Goal: Transaction & Acquisition: Purchase product/service

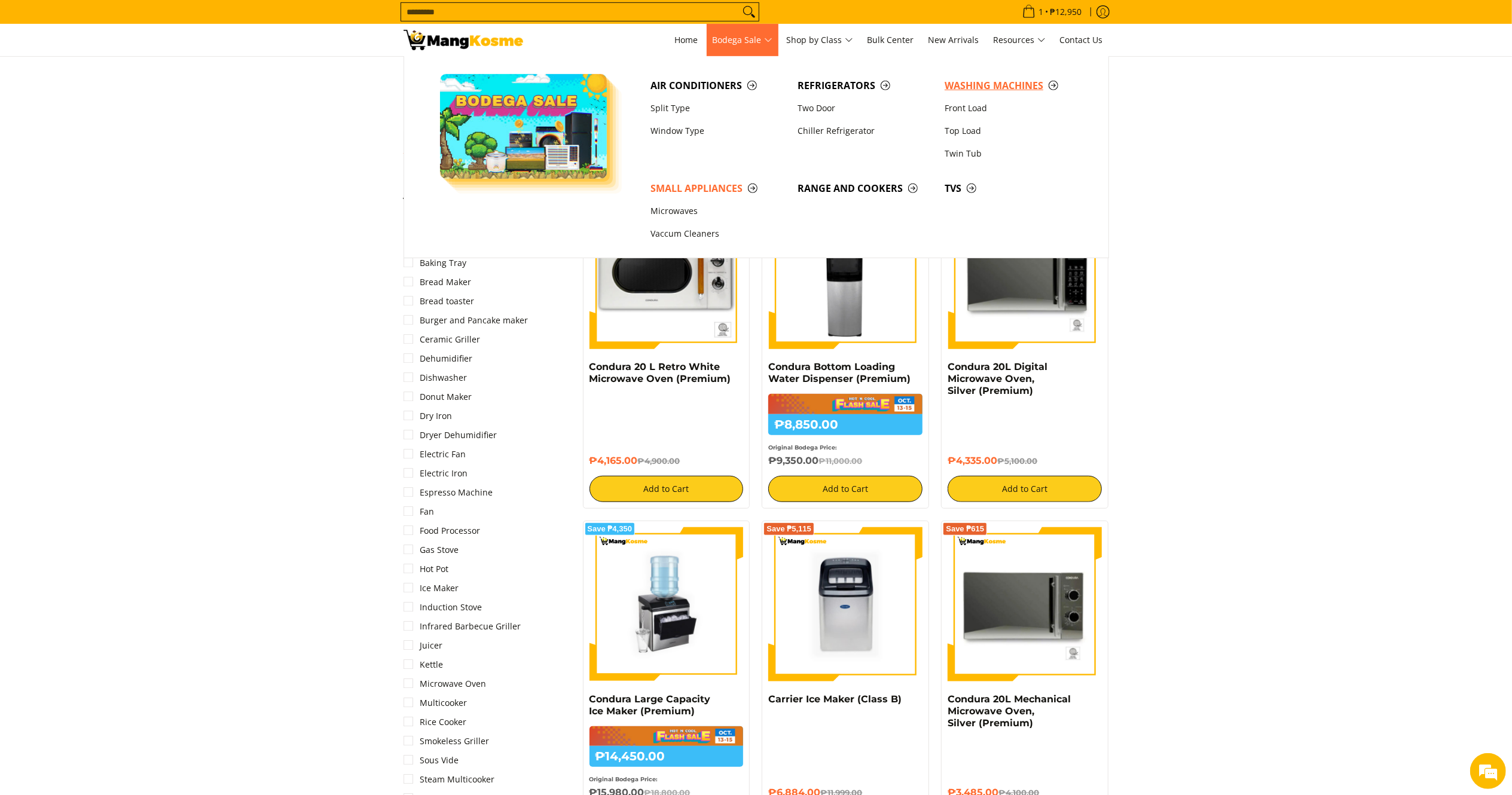
click at [975, 83] on span "Washing Machines" at bounding box center [1012, 86] width 135 height 15
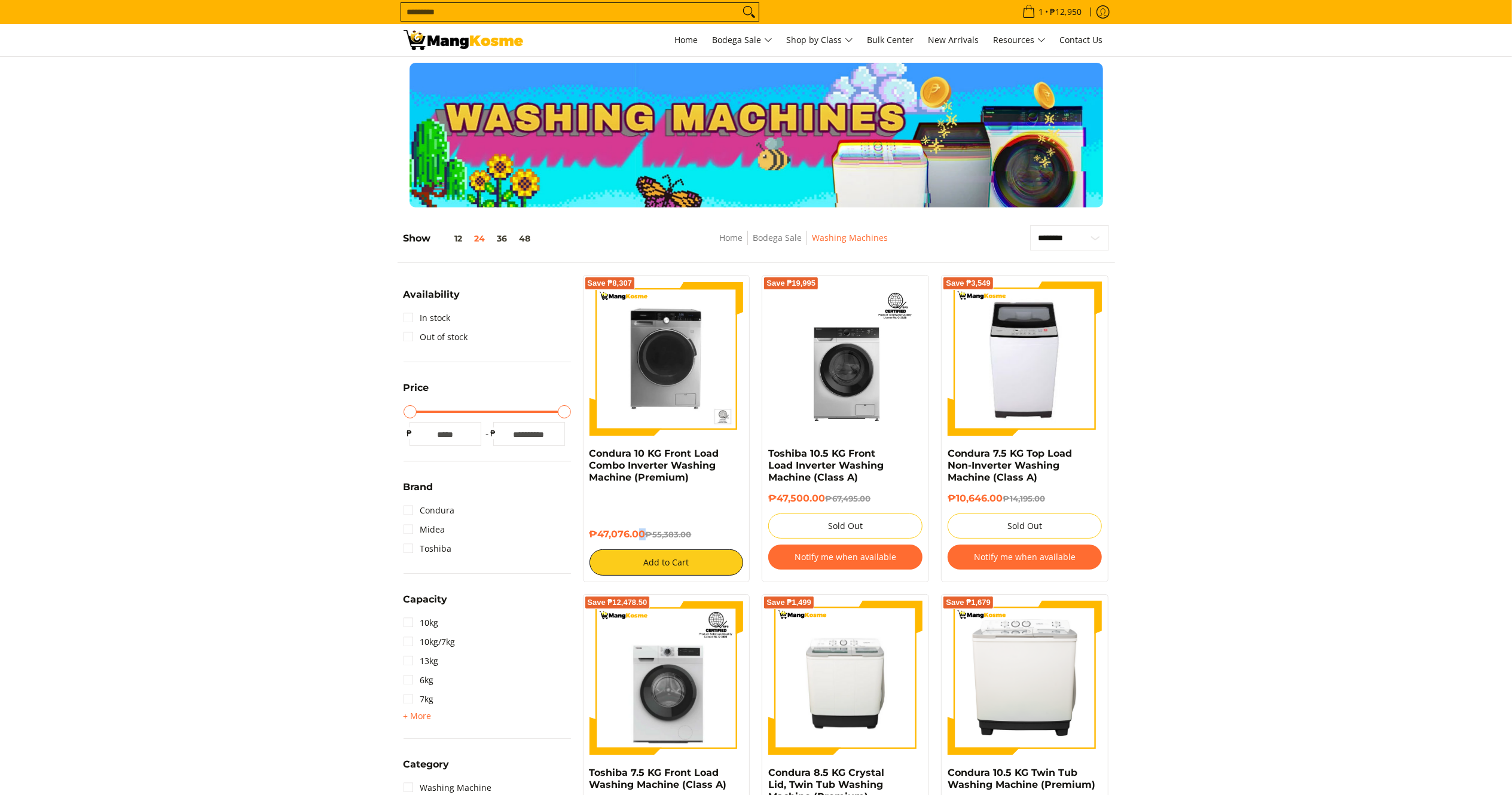
drag, startPoint x: 0, startPoint y: 0, endPoint x: 641, endPoint y: 497, distance: 811.1
click at [641, 497] on div "₱47,076.00 ₱55,383.00 Add to Cart" at bounding box center [666, 534] width 154 height 83
click at [643, 534] on h6 "₱47,076.00 ₱55,383.00" at bounding box center [666, 534] width 154 height 12
drag, startPoint x: 643, startPoint y: 534, endPoint x: 584, endPoint y: 451, distance: 101.8
click at [584, 451] on div "Save ₱8,307 Condura 10 KG Front Load Combo Inverter Washing Machine (Premium) ₱…" at bounding box center [666, 428] width 168 height 308
